Goal: Transaction & Acquisition: Subscribe to service/newsletter

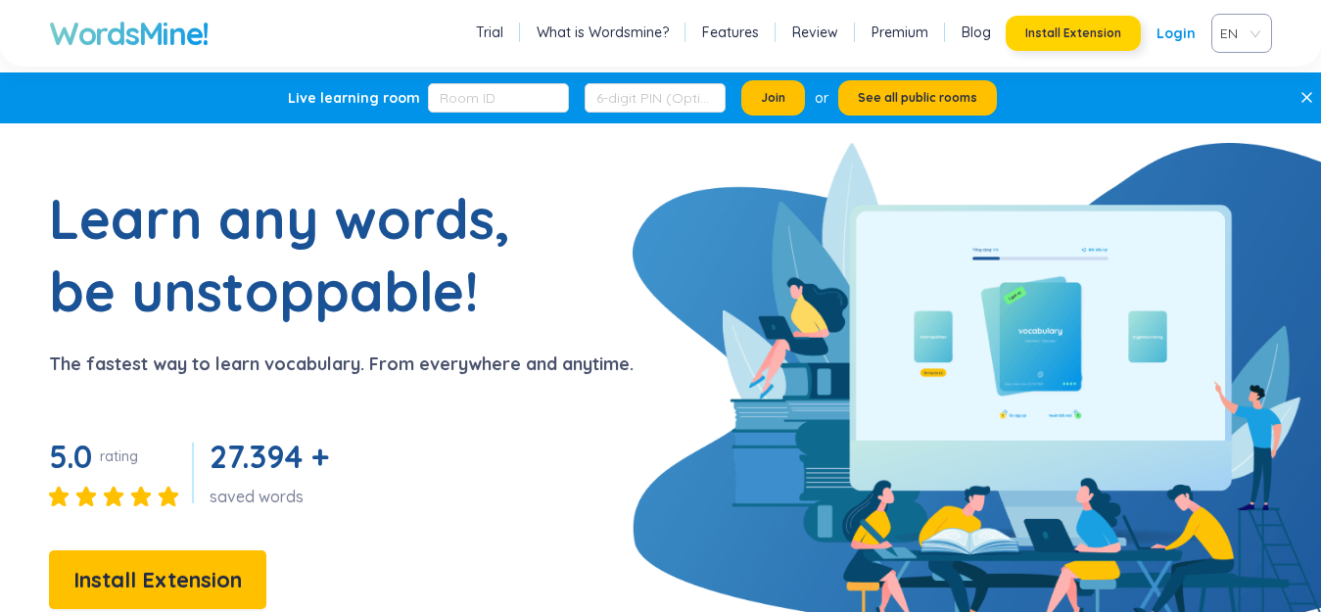
click at [1085, 31] on span "Install Extension" at bounding box center [1073, 33] width 96 height 16
click at [1167, 43] on link "Login" at bounding box center [1176, 33] width 39 height 35
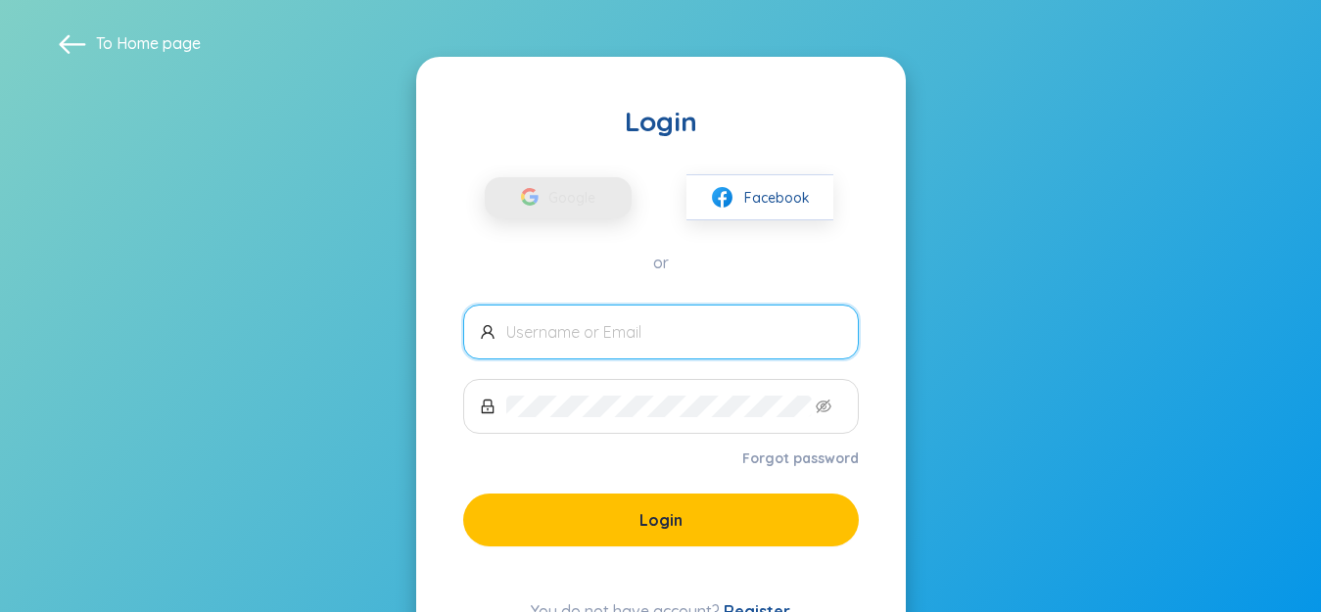
click at [588, 199] on span "Google" at bounding box center [576, 197] width 57 height 41
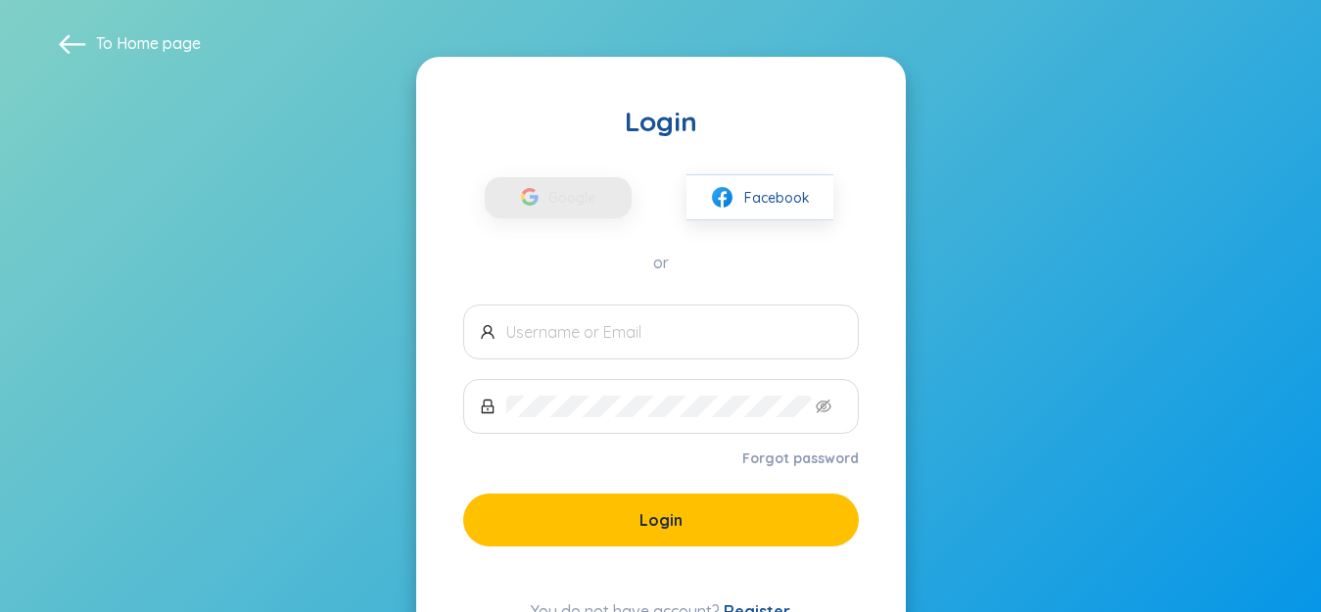
click at [761, 602] on link "Register" at bounding box center [757, 611] width 67 height 20
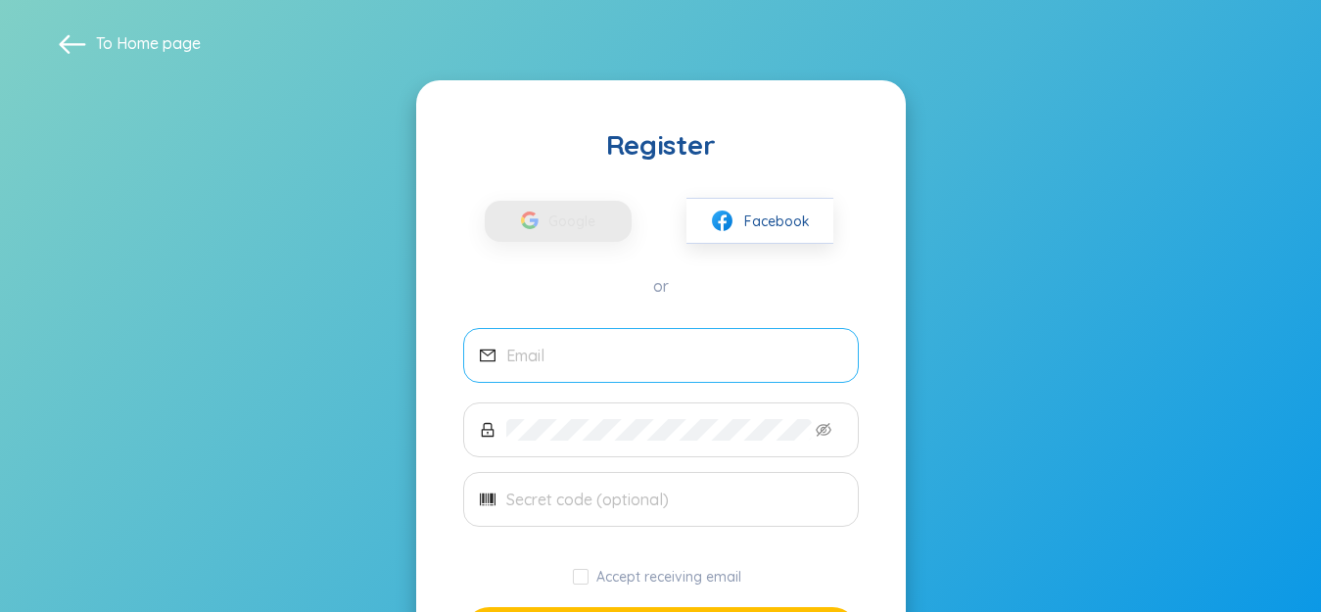
click at [596, 338] on span at bounding box center [661, 355] width 396 height 55
click at [604, 359] on input "email" at bounding box center [674, 356] width 336 height 22
drag, startPoint x: 583, startPoint y: 323, endPoint x: 589, endPoint y: 351, distance: 28.0
click at [589, 351] on div "Register Google Facebook or Accept receiving email Register You have an account…" at bounding box center [661, 415] width 490 height 670
click at [589, 351] on input "email" at bounding box center [674, 356] width 336 height 22
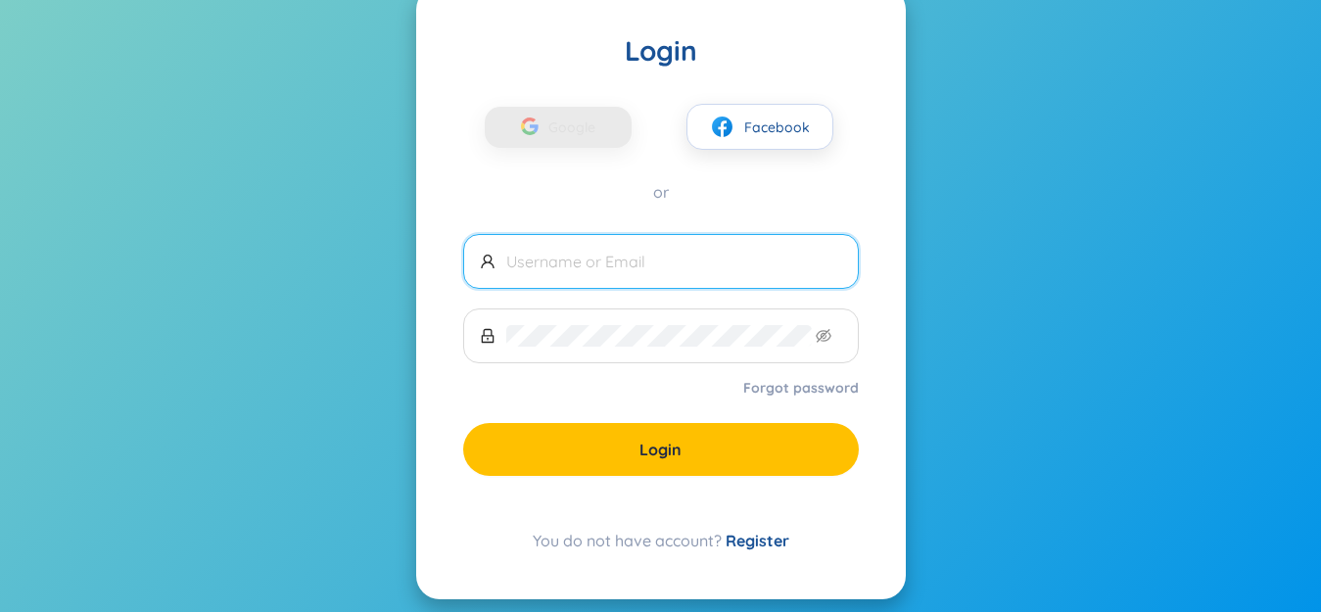
scroll to position [62, 0]
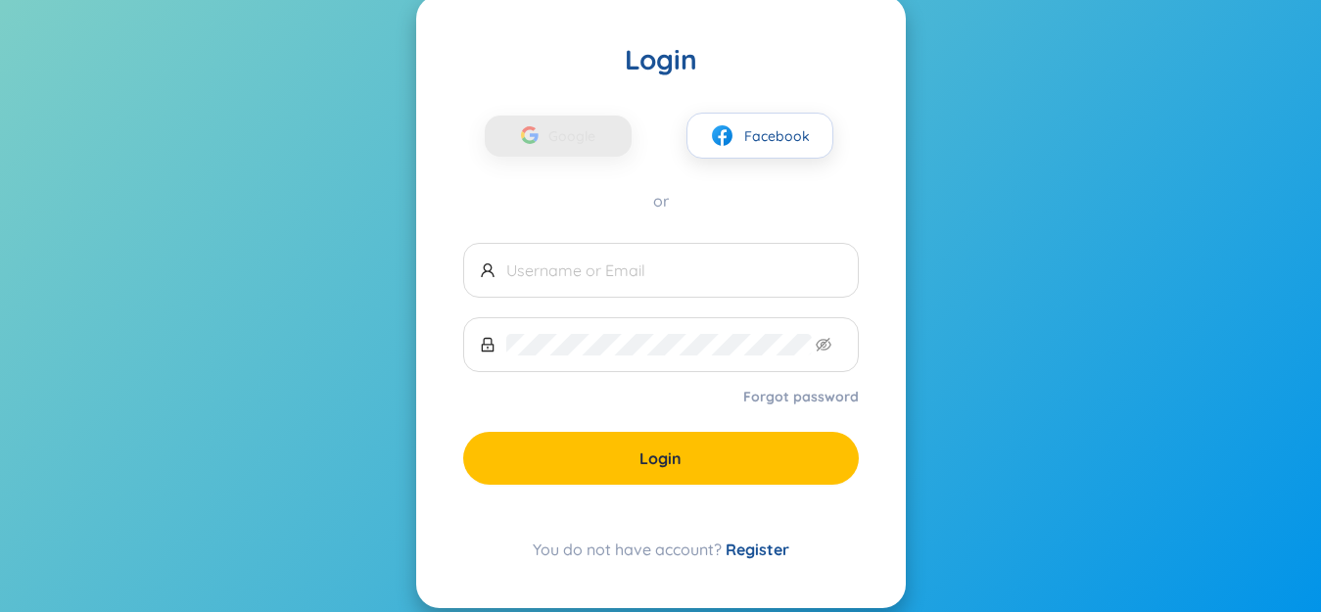
click at [735, 546] on link "Register" at bounding box center [758, 550] width 64 height 20
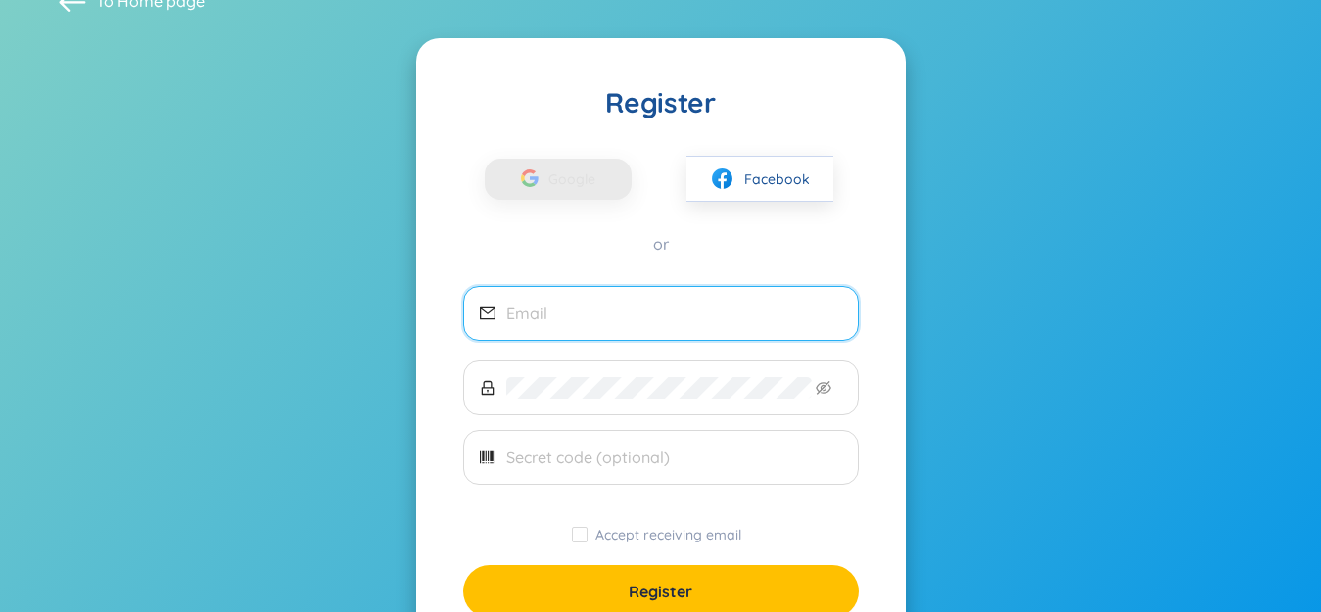
scroll to position [31, 0]
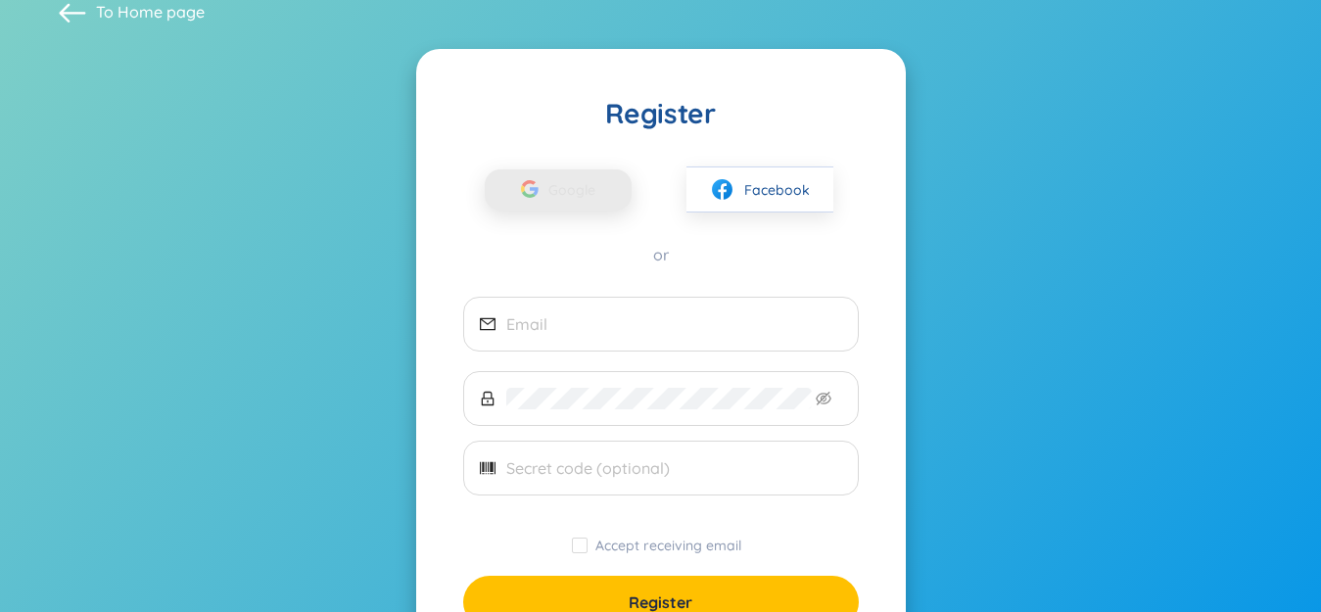
click at [569, 199] on span "Google" at bounding box center [576, 189] width 57 height 41
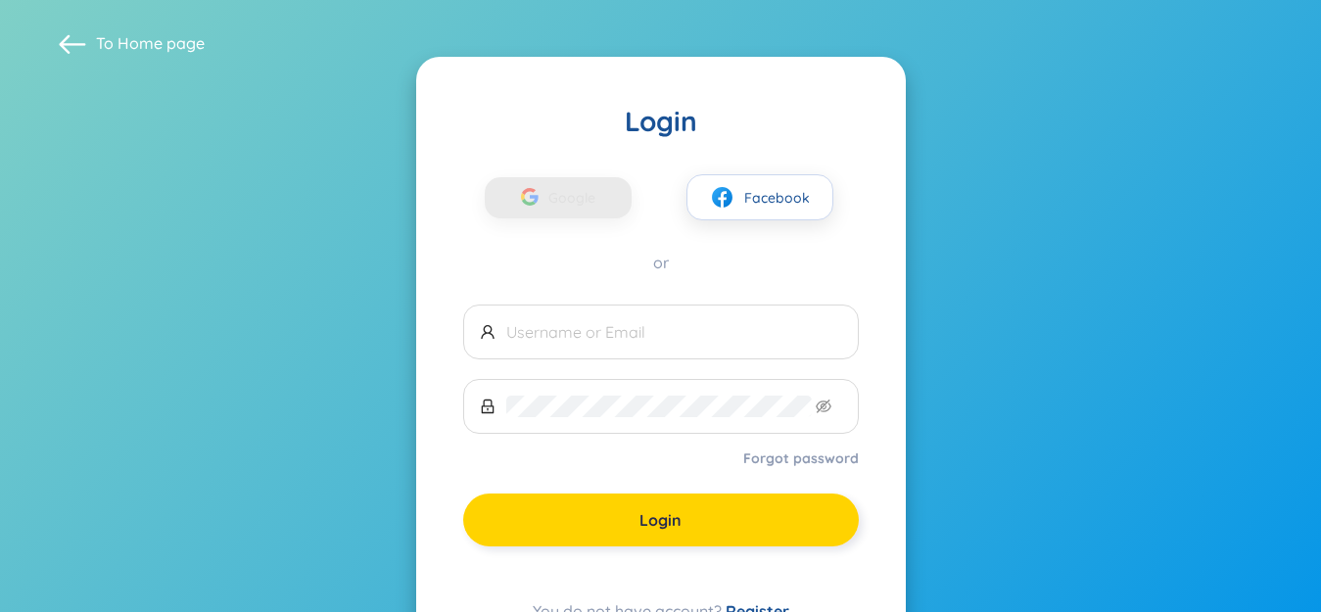
click at [667, 527] on span "Login" at bounding box center [660, 520] width 42 height 22
